Goal: Task Accomplishment & Management: Use online tool/utility

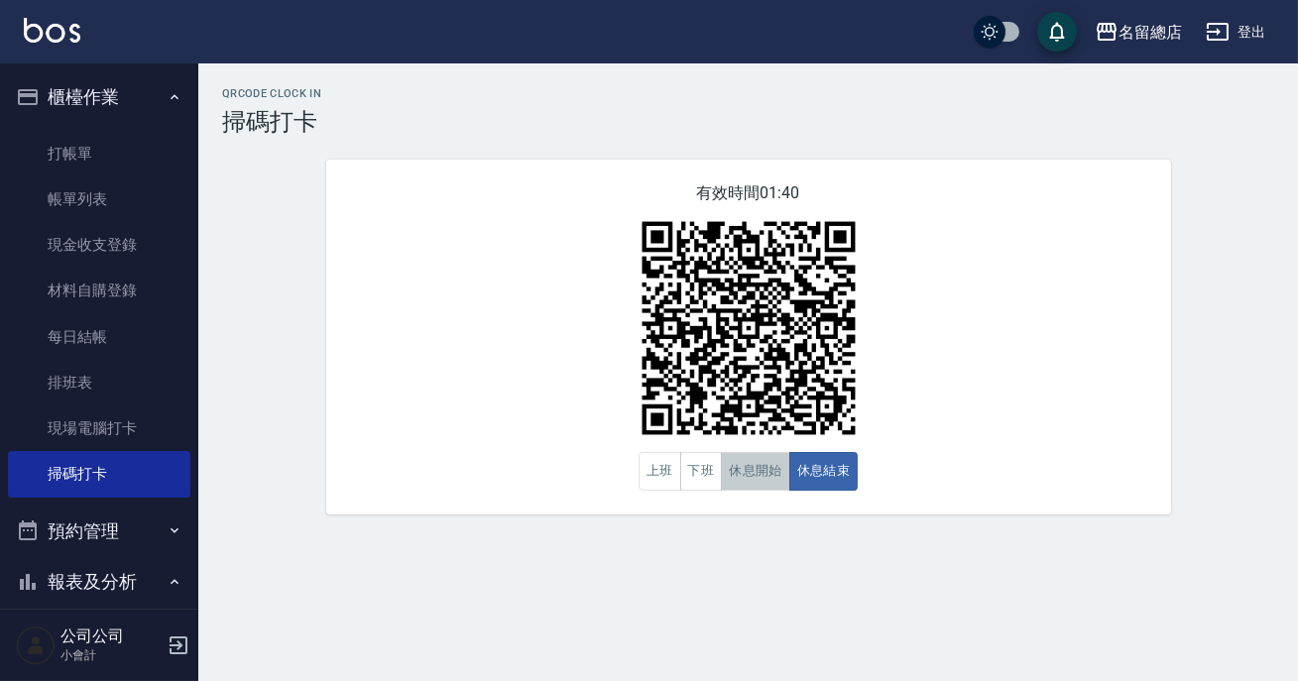
click at [744, 478] on button "休息開始" at bounding box center [755, 471] width 69 height 39
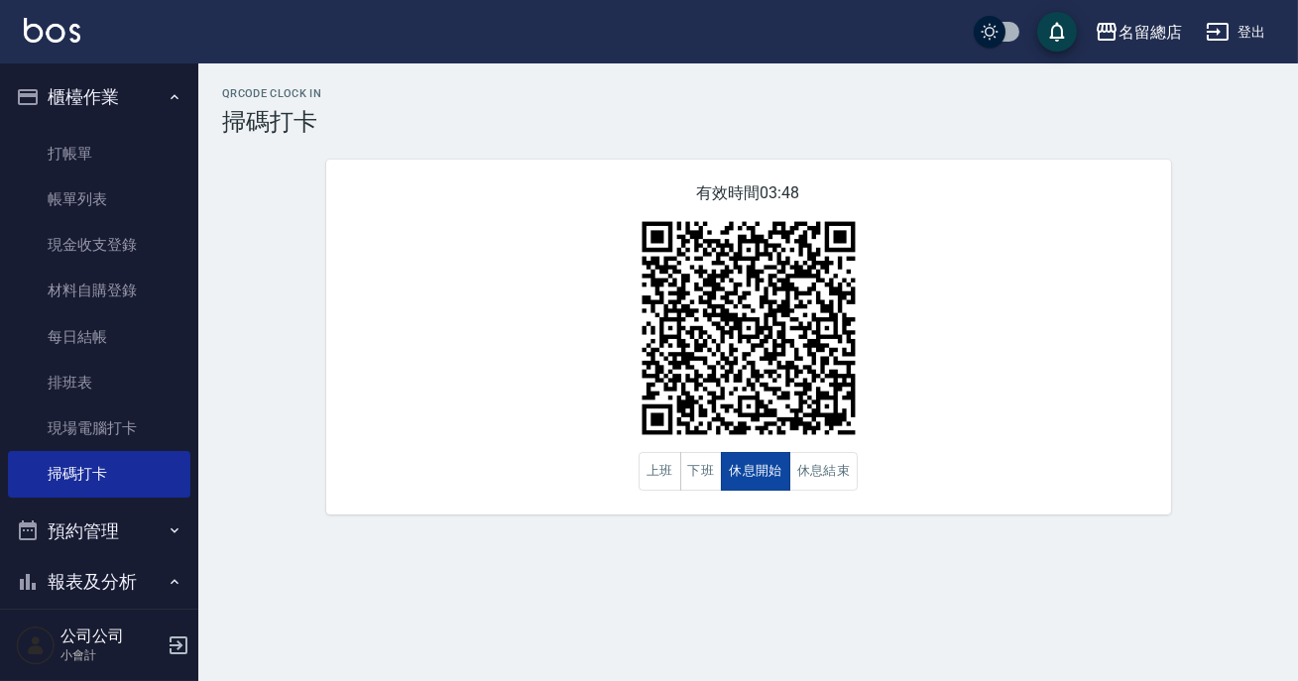
click at [744, 478] on button "休息開始" at bounding box center [755, 471] width 69 height 39
click at [814, 492] on div "有效時間 03:47 上班 下班 休息開始 休息結束" at bounding box center [748, 337] width 845 height 355
click at [832, 457] on button "休息結束" at bounding box center [823, 471] width 69 height 39
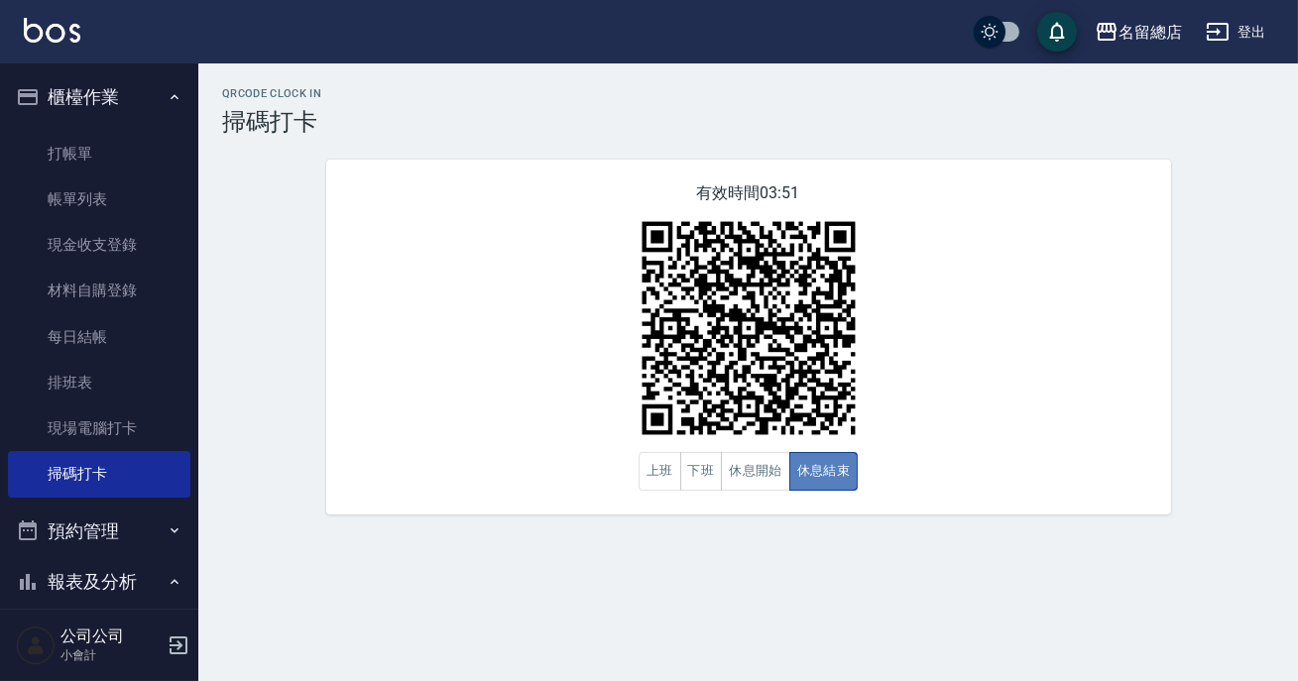
click at [833, 457] on button "休息結束" at bounding box center [823, 471] width 69 height 39
click at [769, 482] on button "休息開始" at bounding box center [755, 471] width 69 height 39
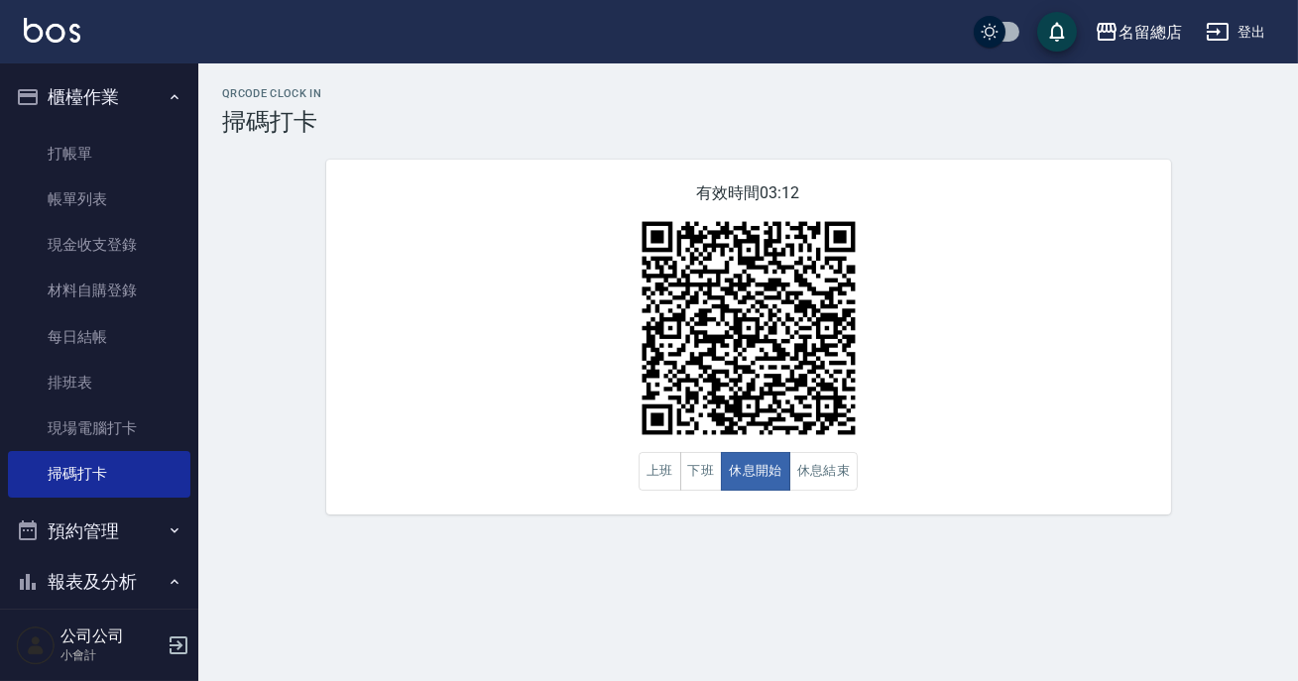
drag, startPoint x: 1076, startPoint y: 477, endPoint x: 610, endPoint y: 480, distance: 466.0
click at [1037, 471] on div "有效時間 03:12 上班 下班 休息開始 休息結束" at bounding box center [748, 337] width 845 height 355
click at [819, 466] on button "休息結束" at bounding box center [823, 471] width 69 height 39
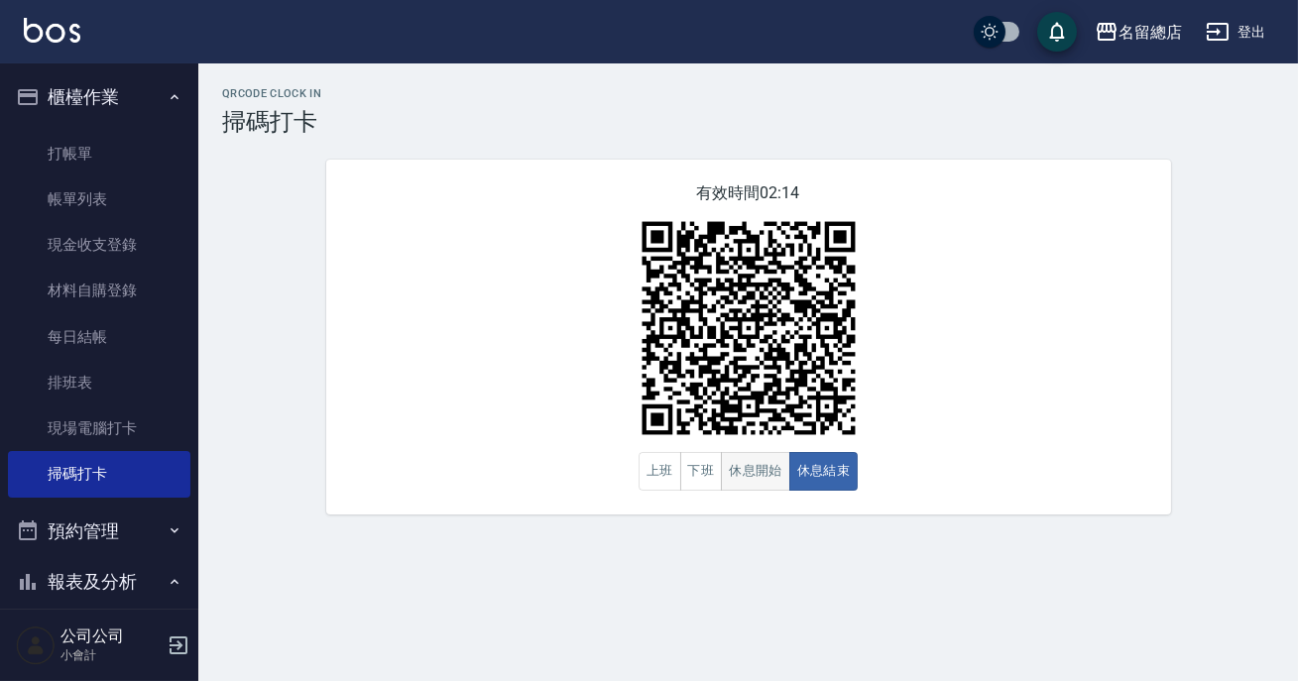
click at [762, 471] on button "休息開始" at bounding box center [755, 471] width 69 height 39
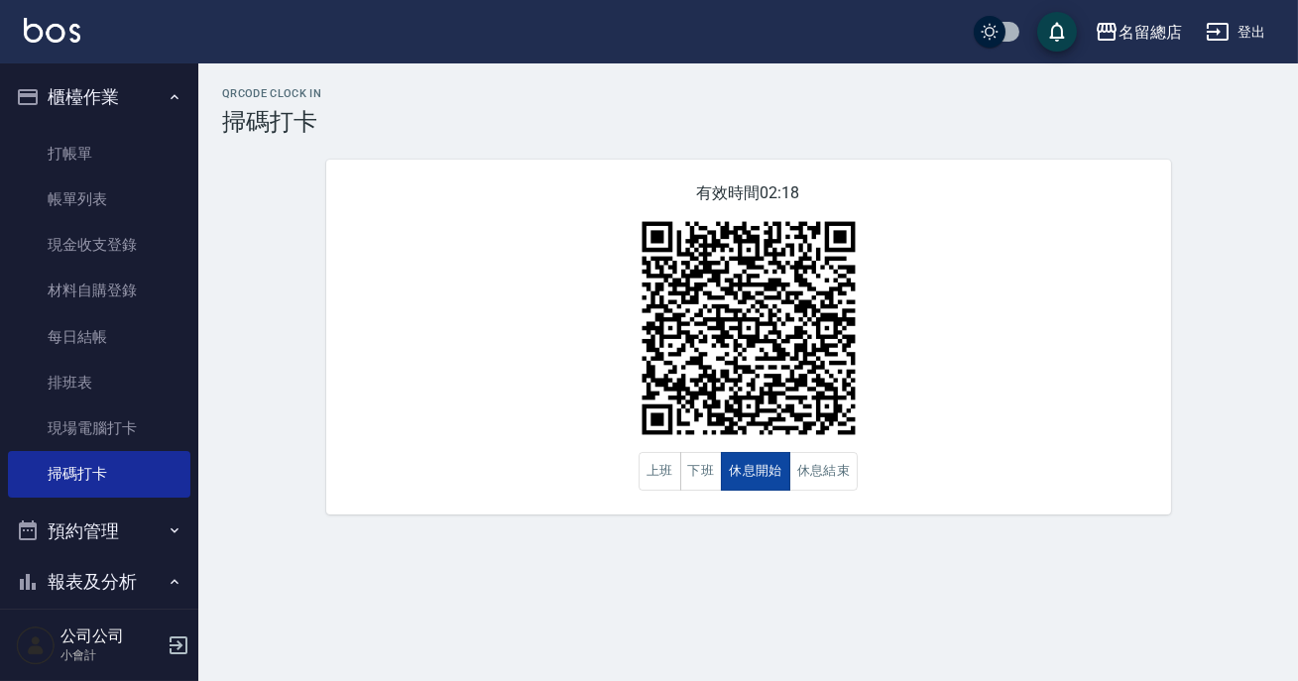
click at [762, 471] on button "休息開始" at bounding box center [755, 471] width 69 height 39
click at [839, 469] on button "休息結束" at bounding box center [823, 471] width 69 height 39
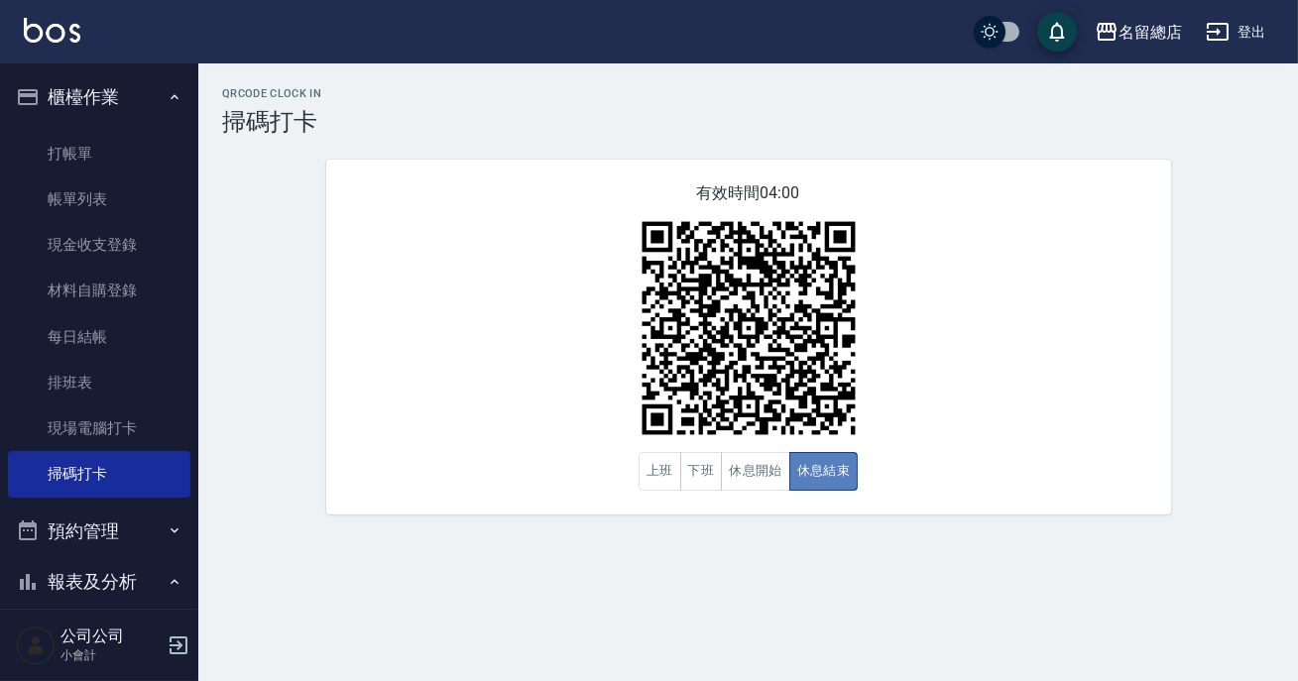
click at [840, 469] on button "休息結束" at bounding box center [823, 471] width 69 height 39
click at [745, 451] on img at bounding box center [749, 328] width 248 height 248
click at [747, 493] on div "有效時間 03:59 上班 下班 休息開始 休息結束" at bounding box center [748, 337] width 845 height 355
click at [763, 466] on button "休息開始" at bounding box center [755, 471] width 69 height 39
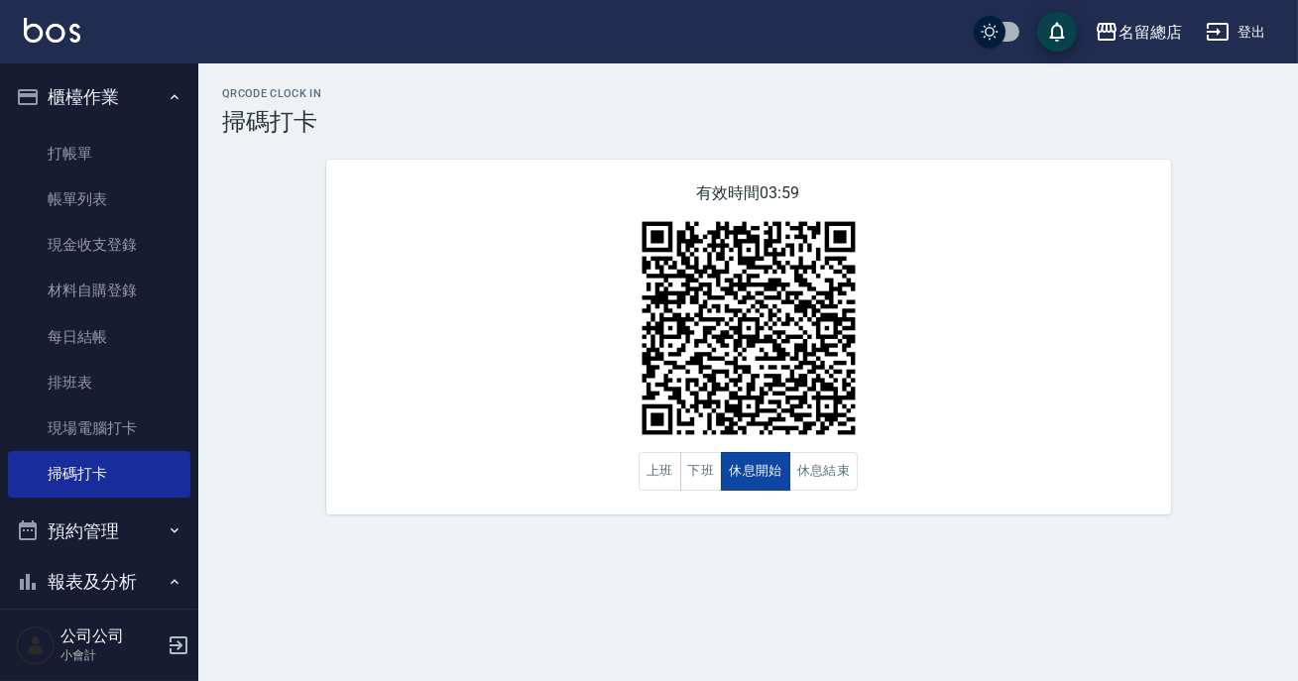
drag, startPoint x: 775, startPoint y: 466, endPoint x: 775, endPoint y: 490, distance: 23.8
click at [775, 475] on button "休息開始" at bounding box center [755, 471] width 69 height 39
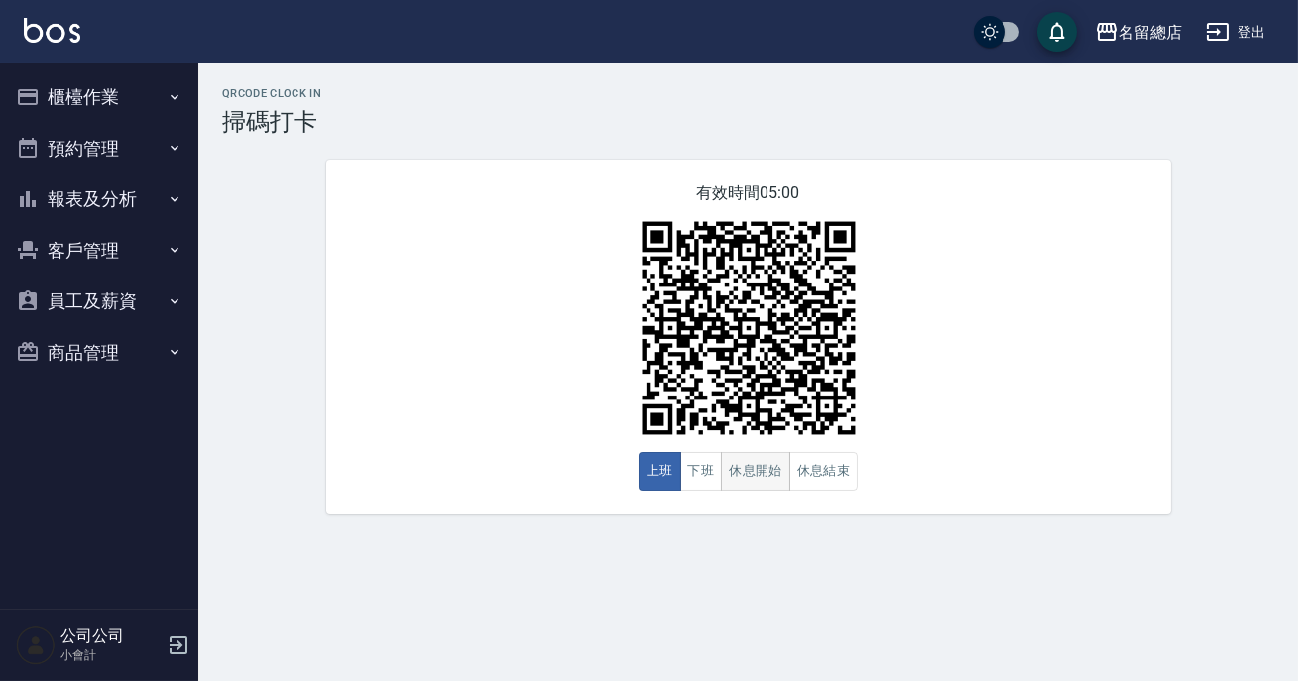
click at [775, 478] on button "休息開始" at bounding box center [755, 471] width 69 height 39
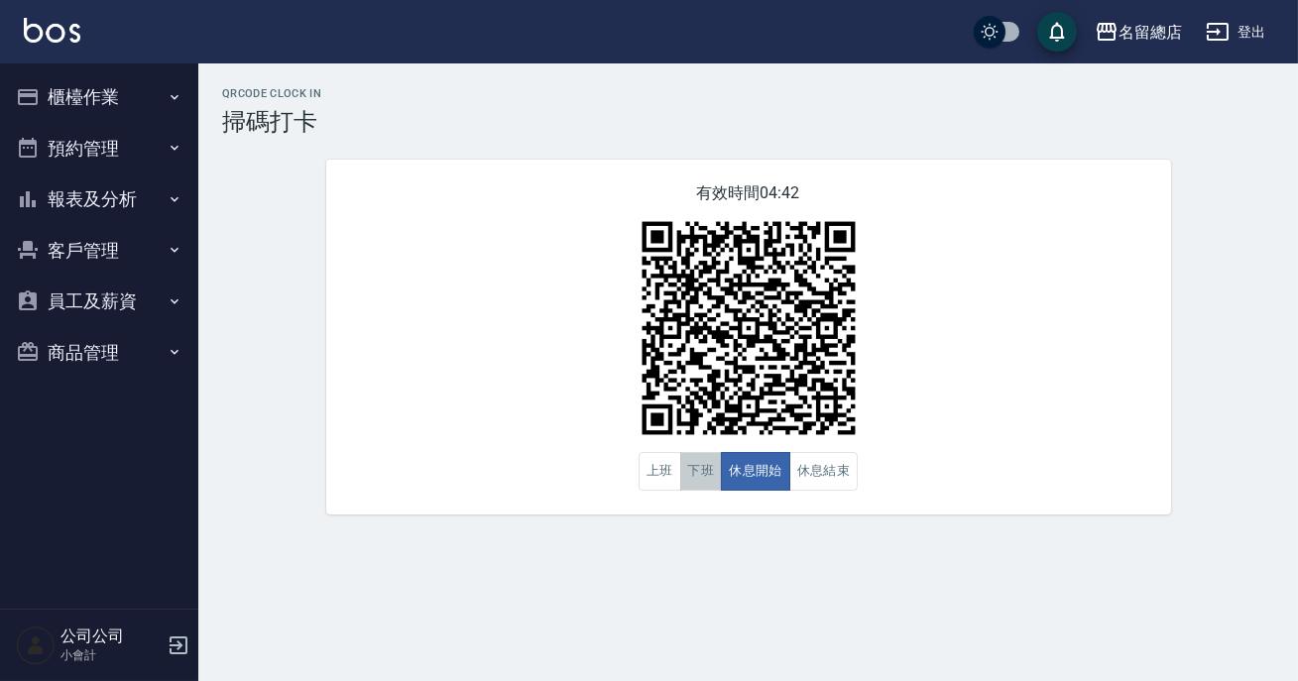
click at [706, 461] on button "下班" at bounding box center [701, 471] width 43 height 39
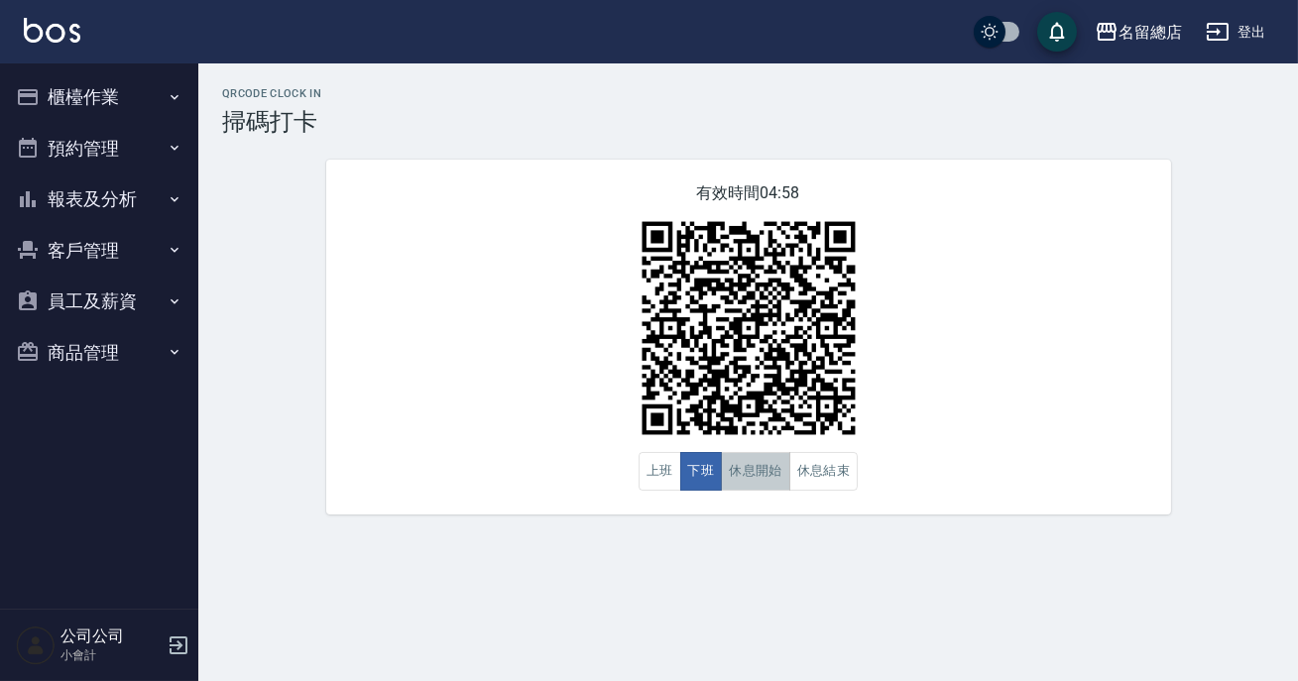
click at [770, 473] on button "休息開始" at bounding box center [755, 471] width 69 height 39
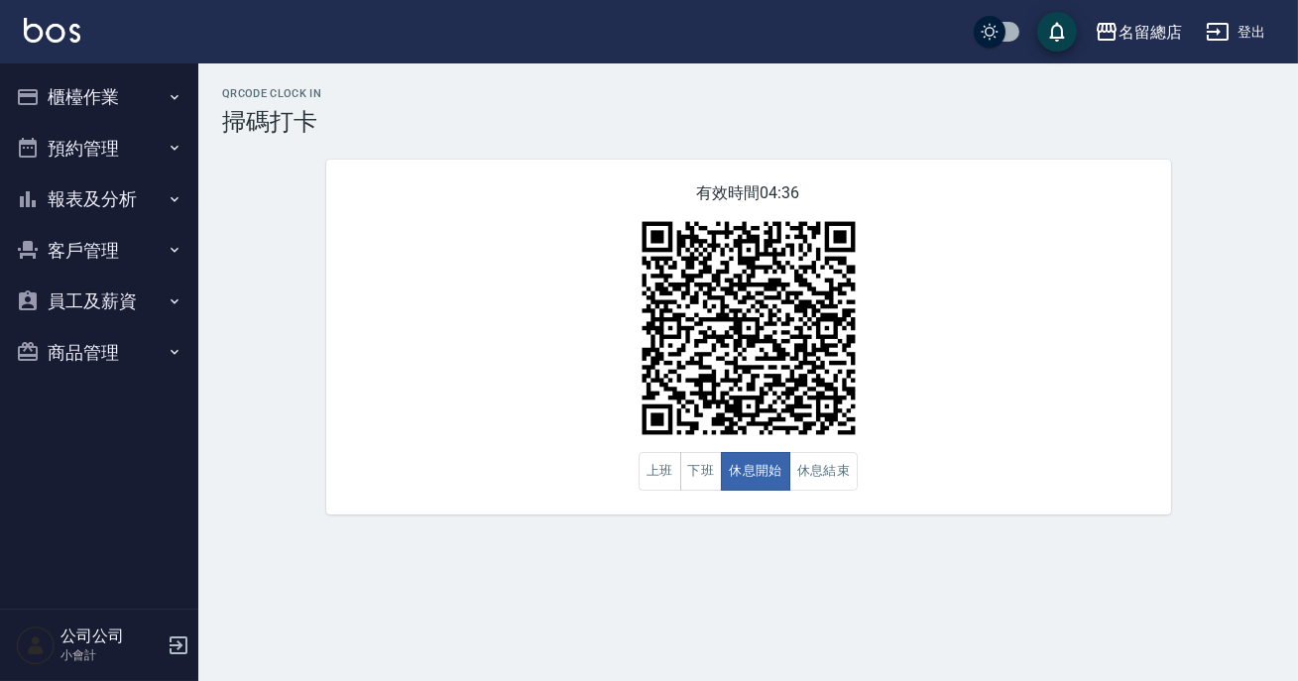
drag, startPoint x: 811, startPoint y: 466, endPoint x: 811, endPoint y: 410, distance: 55.5
click at [811, 467] on button "休息結束" at bounding box center [823, 471] width 69 height 39
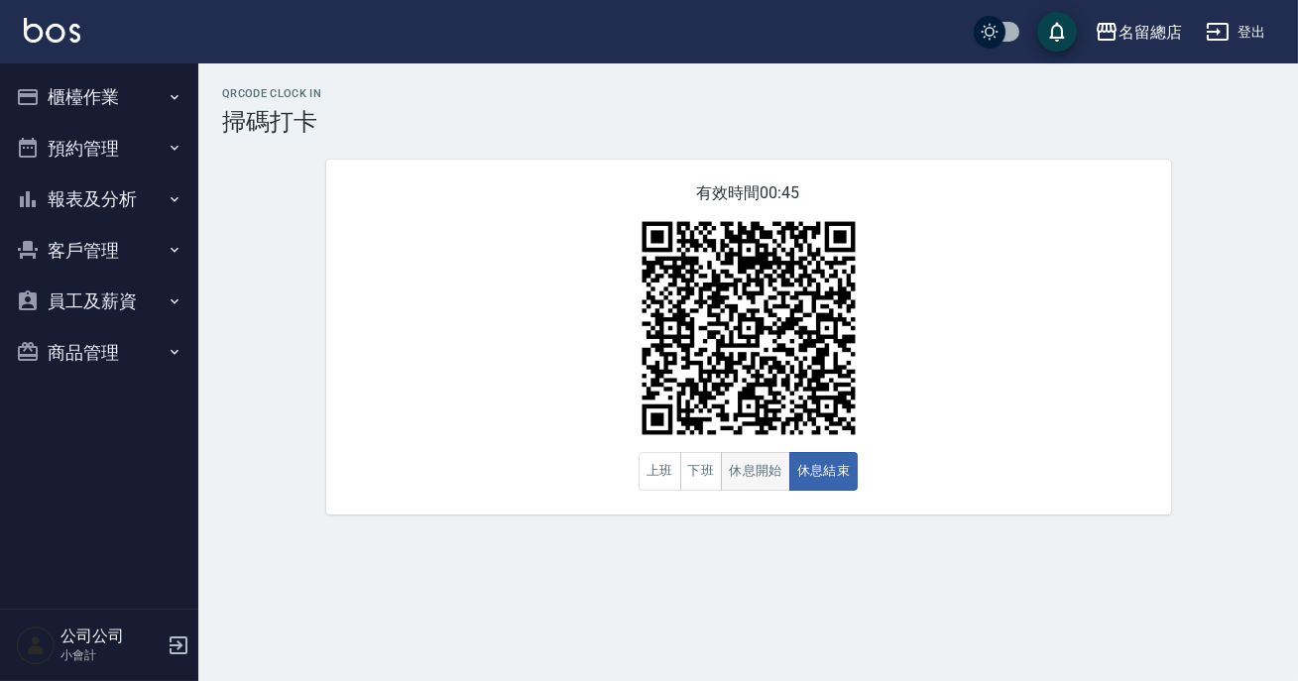
click at [756, 470] on button "休息開始" at bounding box center [755, 471] width 69 height 39
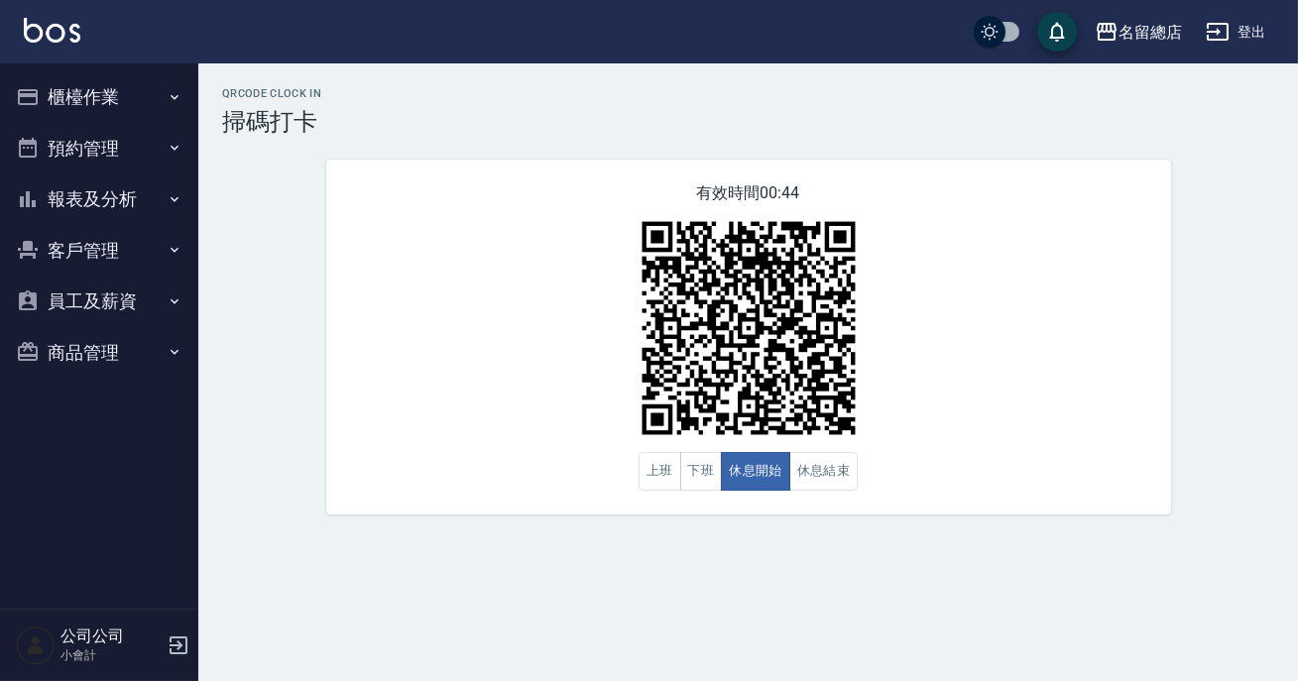
click at [972, 435] on div "有效時間 00:44 上班 下班 休息開始 休息結束" at bounding box center [748, 337] width 845 height 355
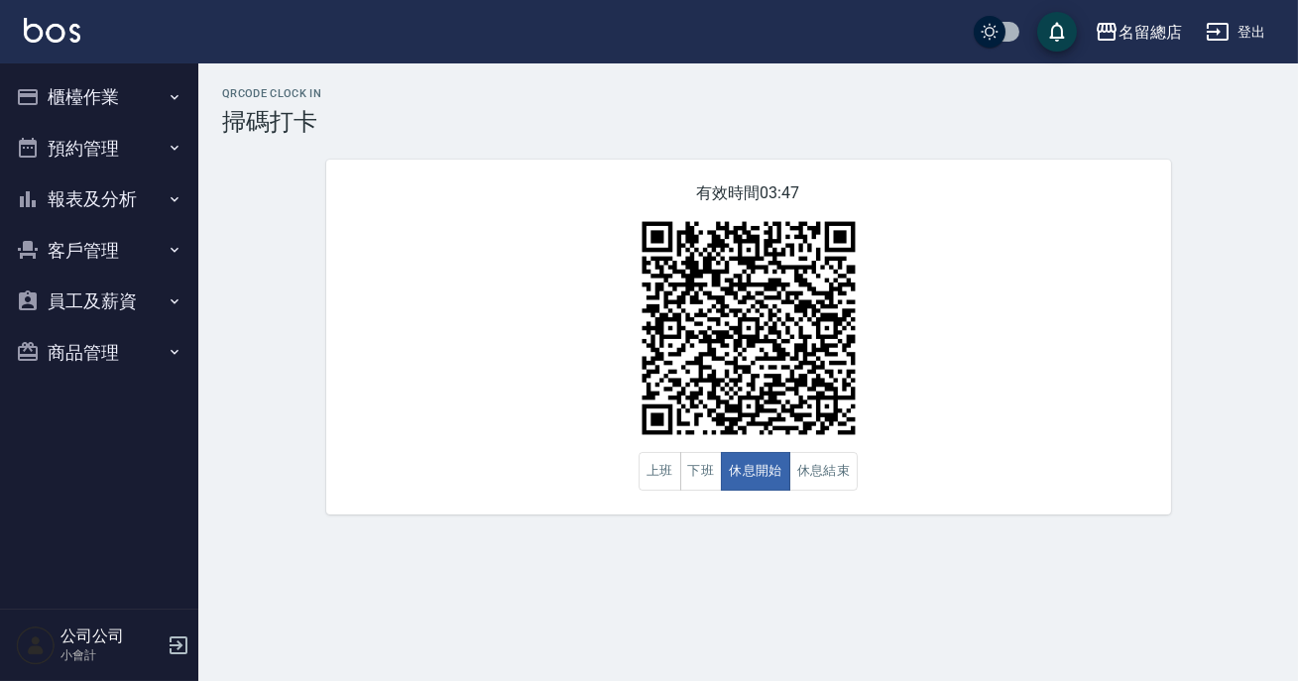
click at [972, 435] on div "有效時間 03:47 上班 下班 休息開始 休息結束" at bounding box center [748, 337] width 845 height 355
click at [843, 453] on button "休息結束" at bounding box center [823, 471] width 69 height 39
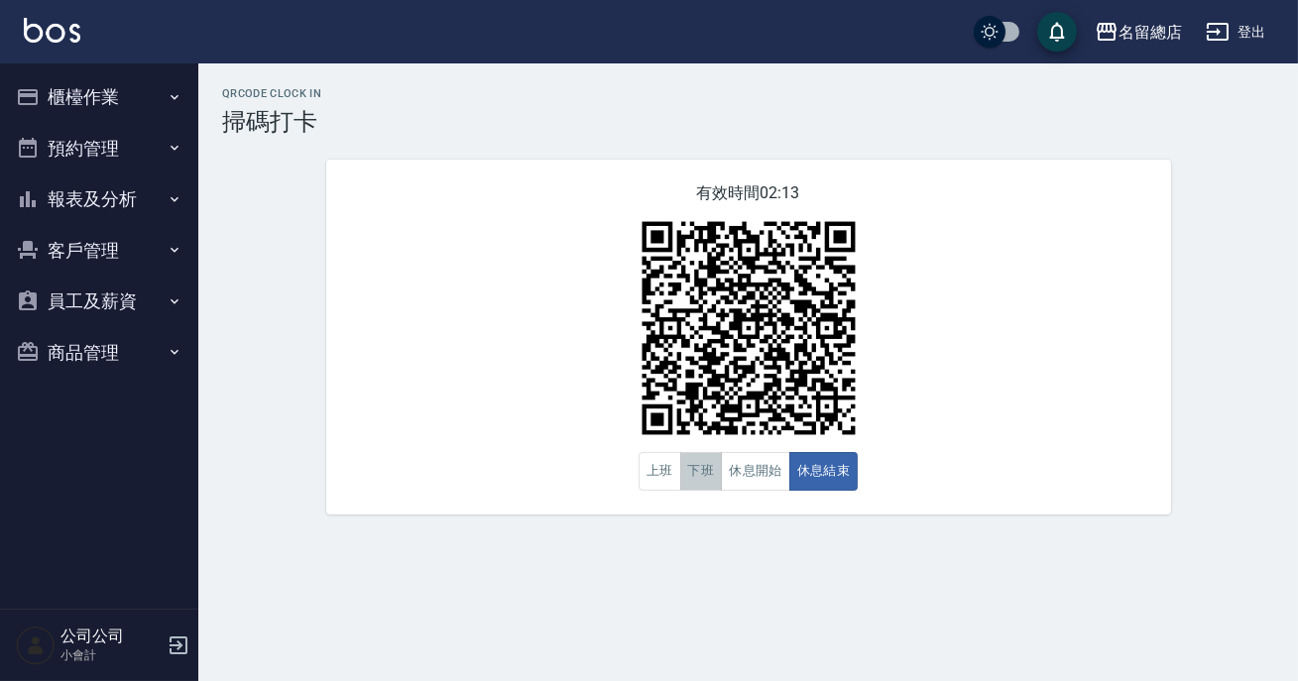
click at [700, 479] on button "下班" at bounding box center [701, 471] width 43 height 39
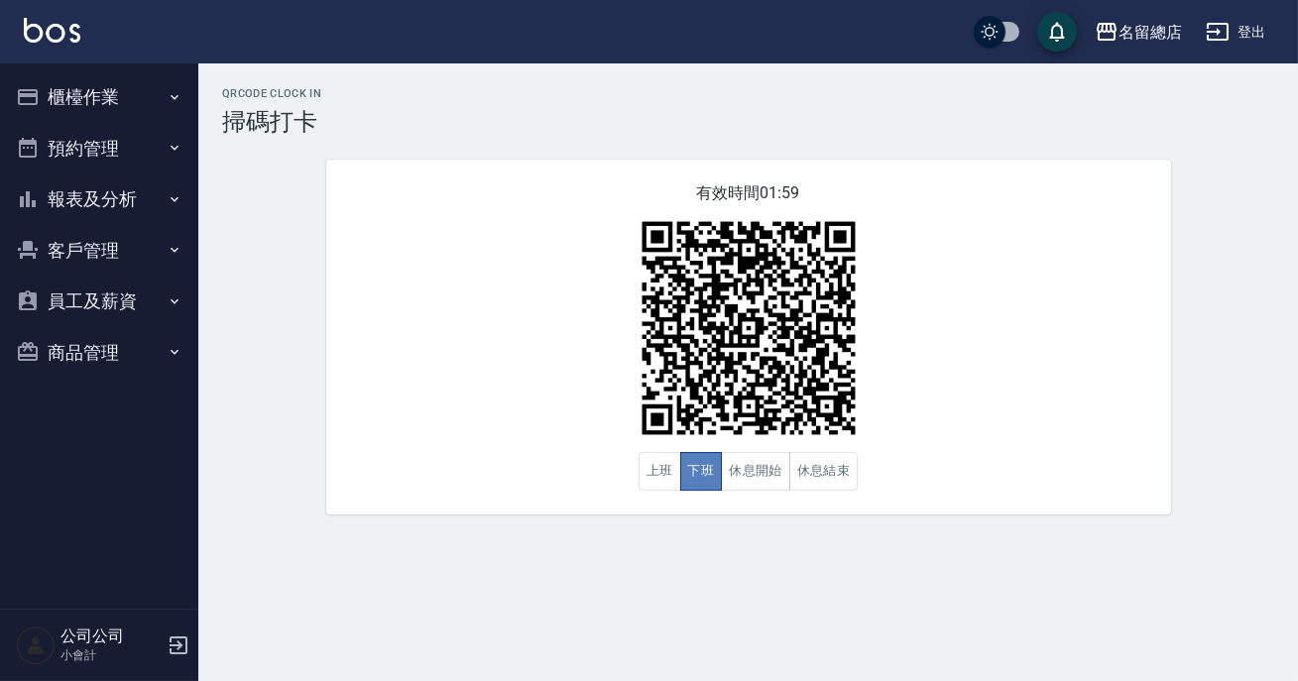
click at [693, 482] on button "下班" at bounding box center [701, 471] width 43 height 39
click at [80, 89] on button "櫃檯作業" at bounding box center [99, 97] width 182 height 52
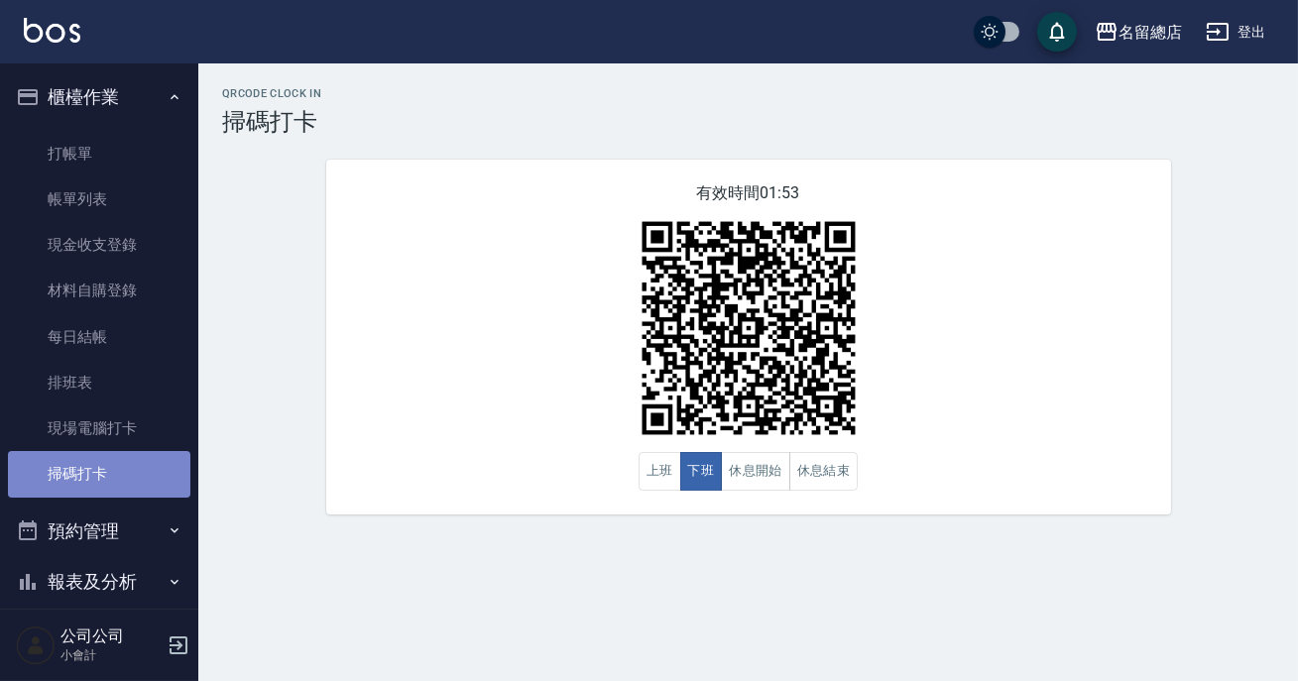
click at [117, 475] on link "掃碼打卡" at bounding box center [99, 474] width 182 height 46
click at [100, 473] on link "掃碼打卡" at bounding box center [99, 474] width 182 height 46
click at [688, 467] on button "下班" at bounding box center [701, 471] width 43 height 39
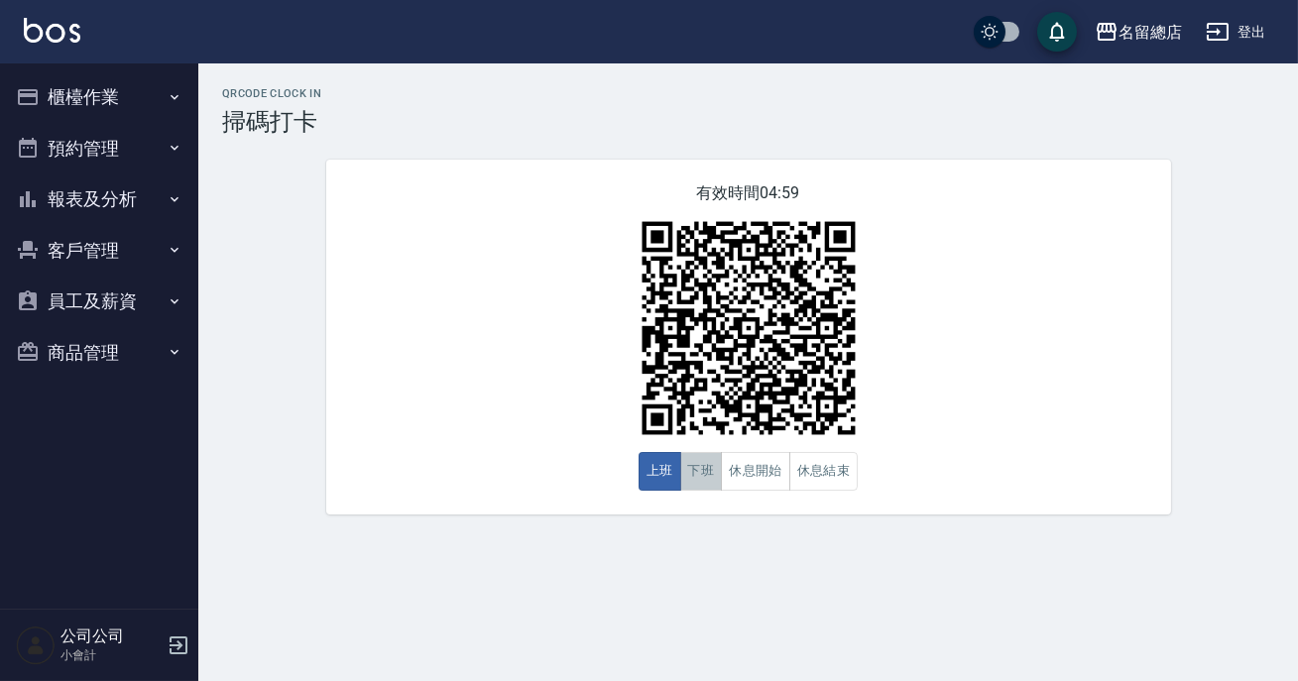
click at [706, 463] on button "下班" at bounding box center [701, 471] width 43 height 39
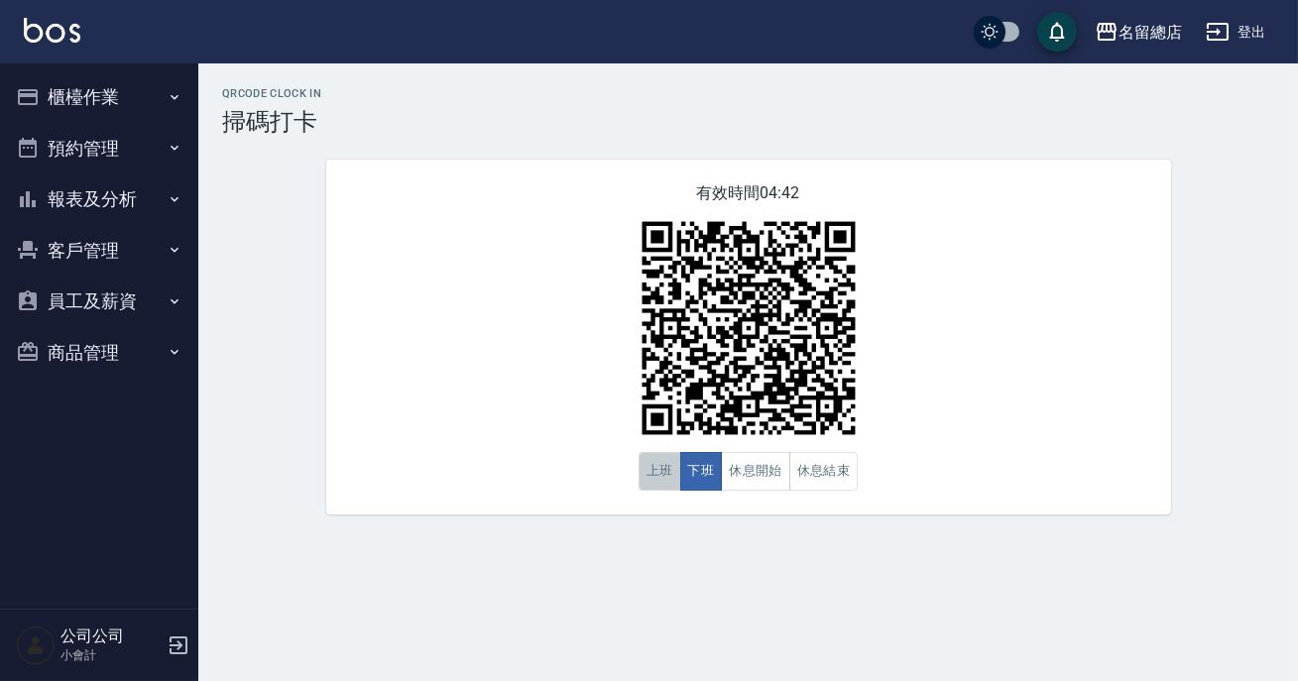
click at [664, 482] on button "上班" at bounding box center [660, 471] width 43 height 39
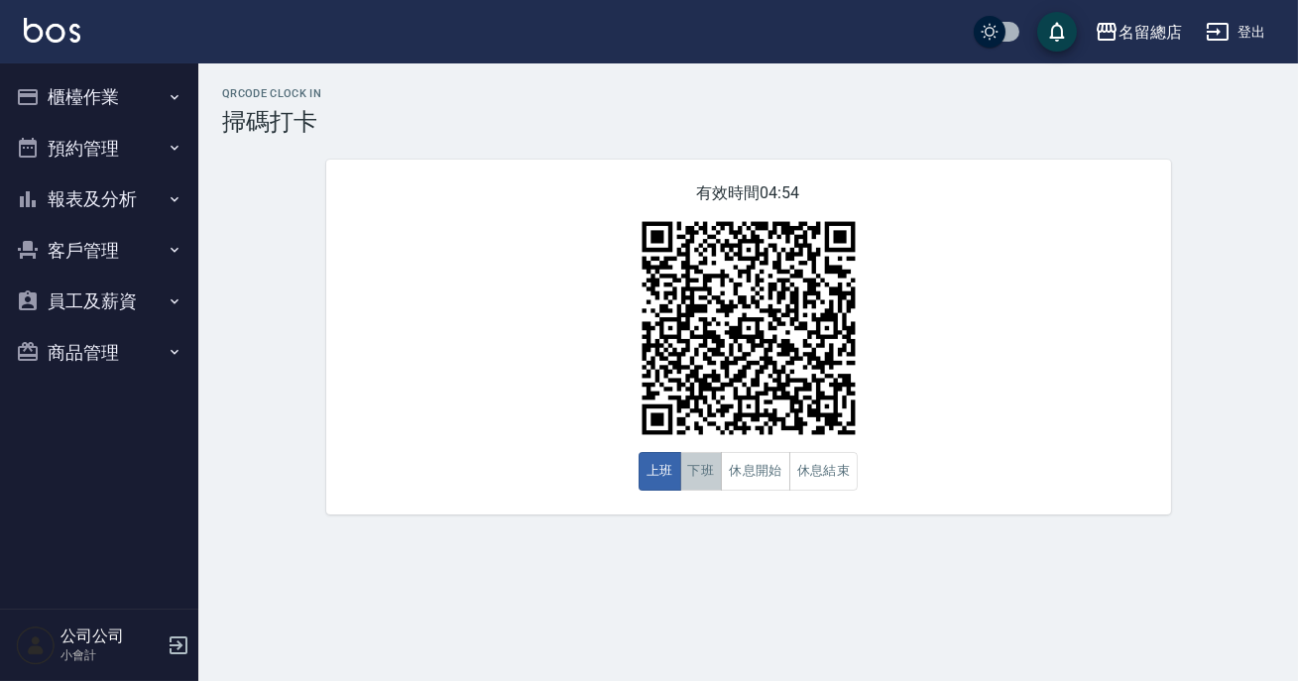
click at [704, 478] on button "下班" at bounding box center [701, 471] width 43 height 39
